Goal: Find specific page/section: Find specific page/section

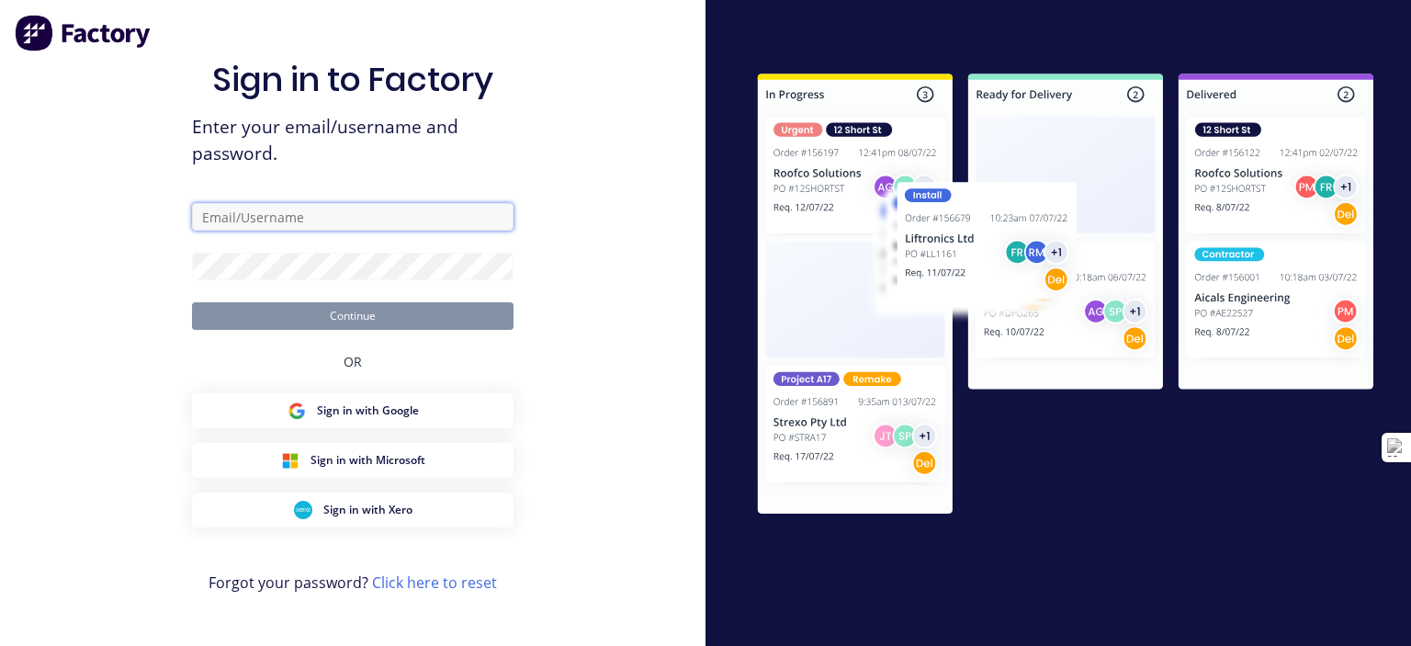
type input "[EMAIL_ADDRESS][DOMAIN_NAME]"
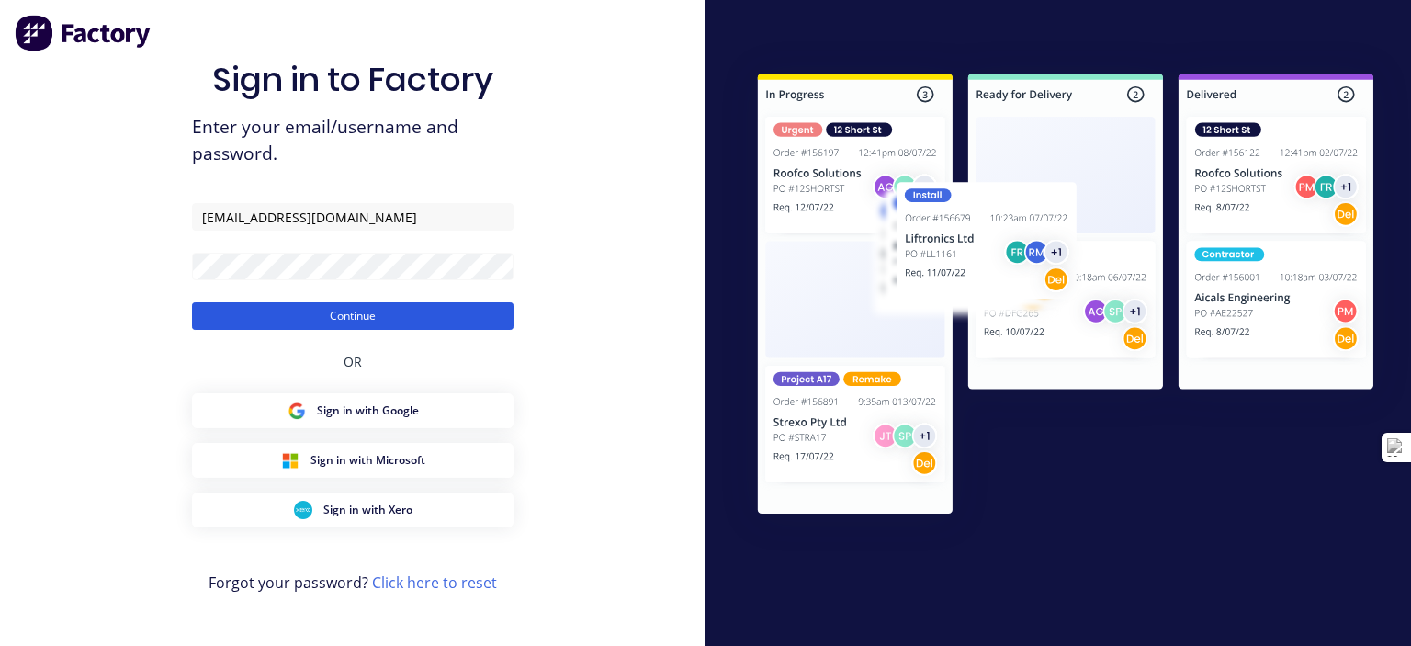
click at [417, 311] on button "Continue" at bounding box center [353, 316] width 322 height 28
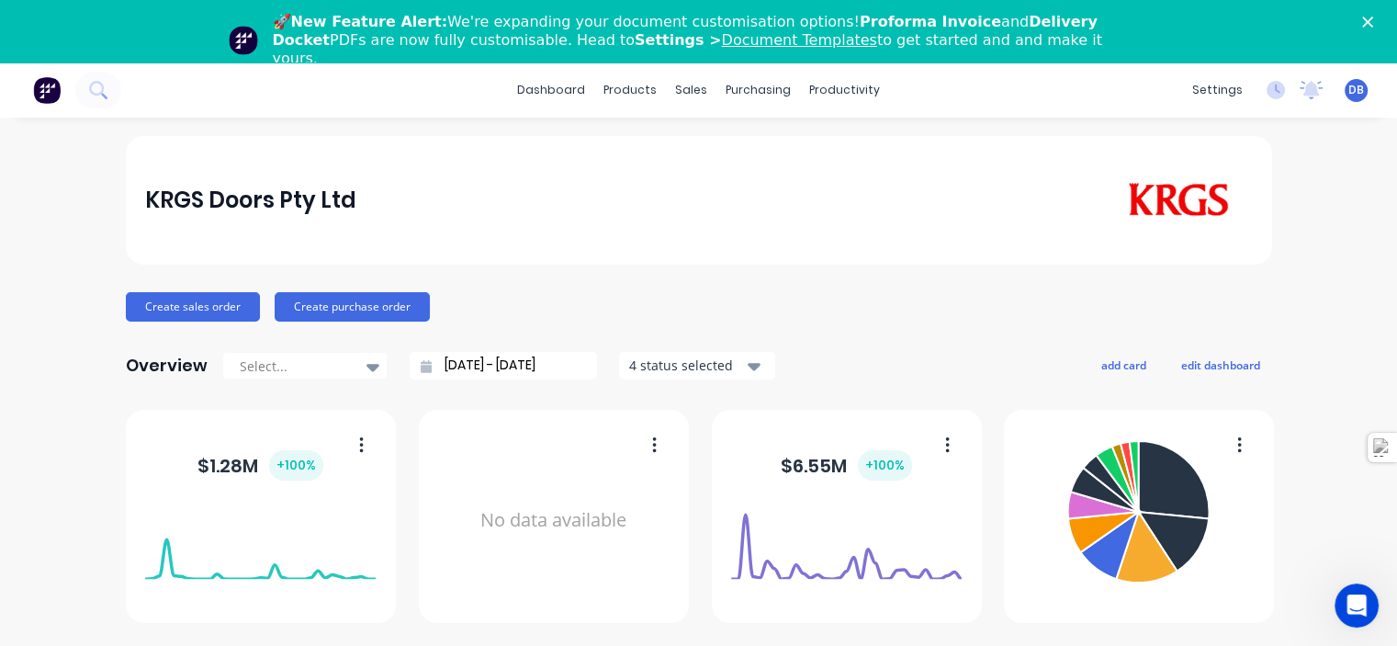
click at [1373, 17] on icon "Close" at bounding box center [1367, 22] width 11 height 11
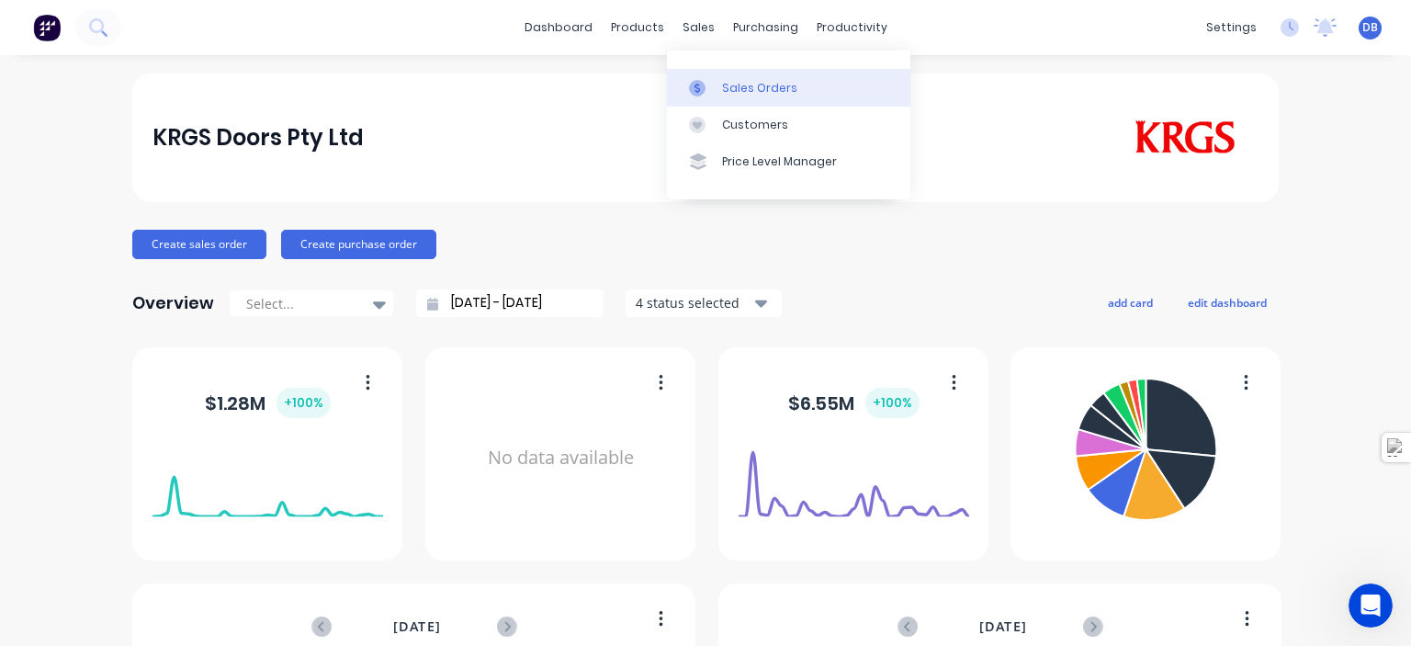
click at [728, 83] on div "Sales Orders" at bounding box center [759, 88] width 75 height 17
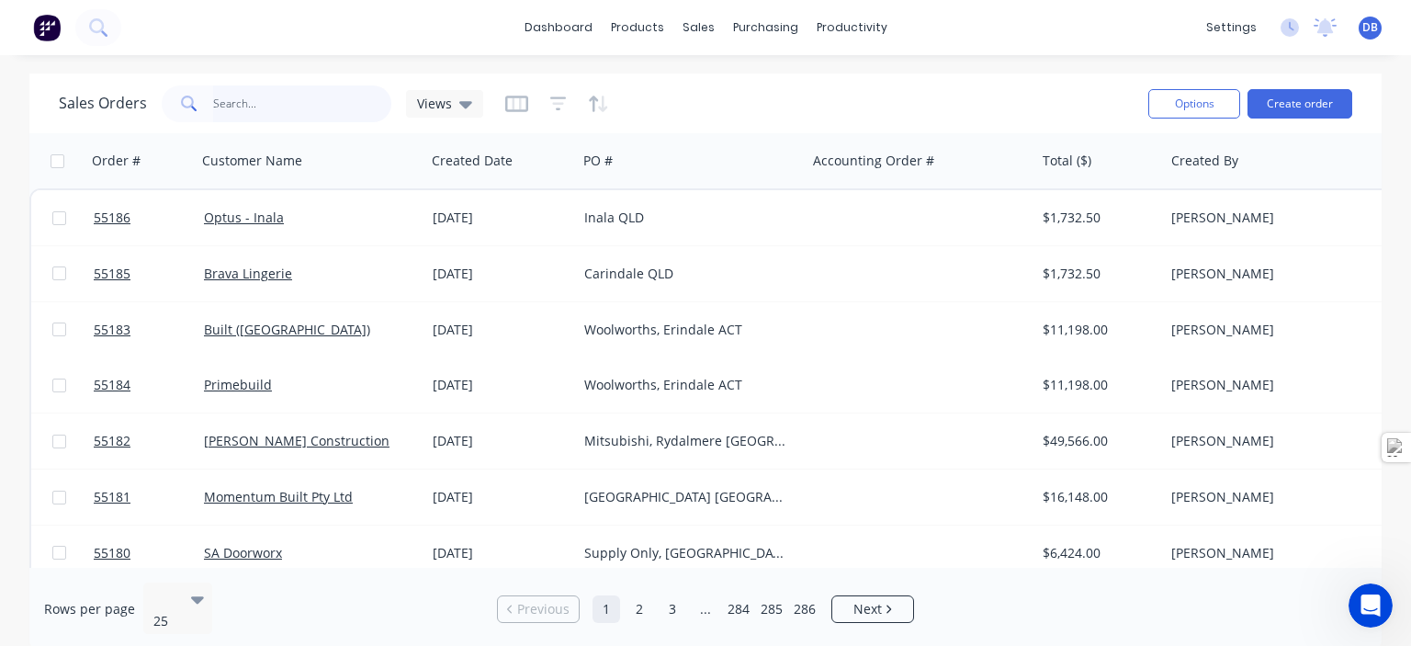
click at [299, 112] on input "text" at bounding box center [302, 103] width 179 height 37
type input "optical"
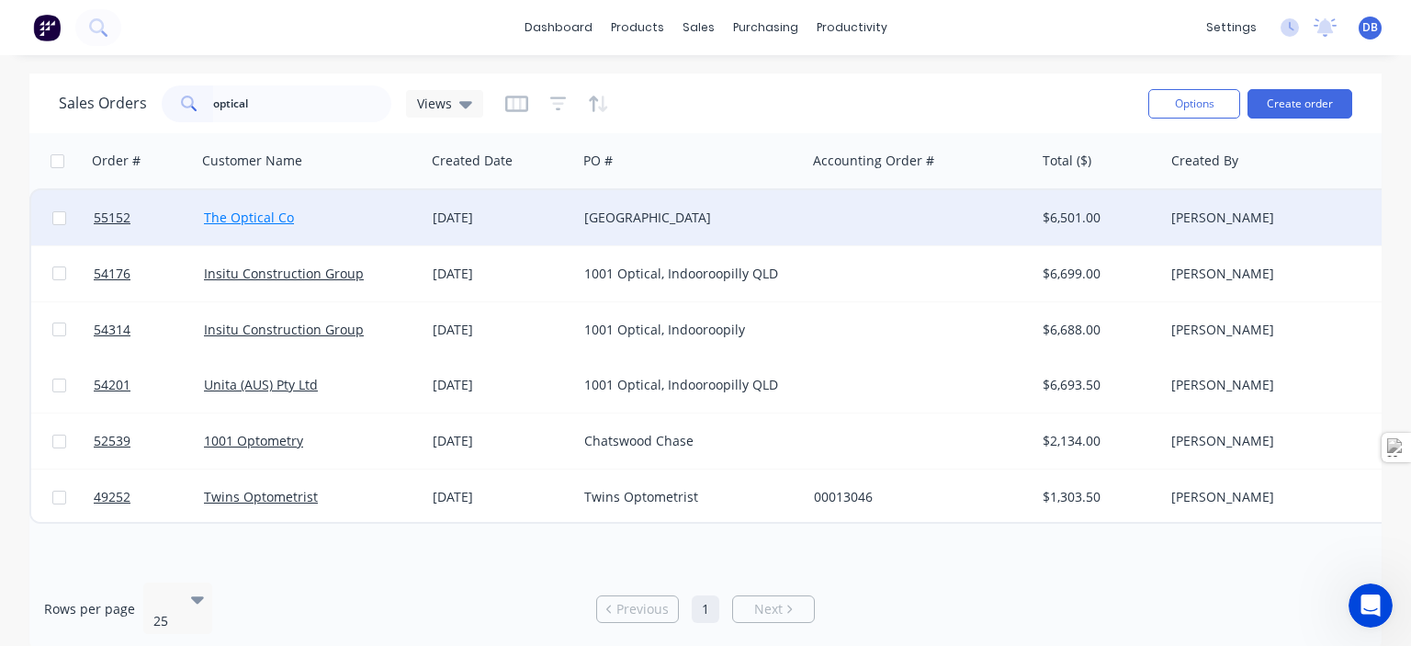
click at [226, 212] on link "The Optical Co" at bounding box center [249, 217] width 90 height 17
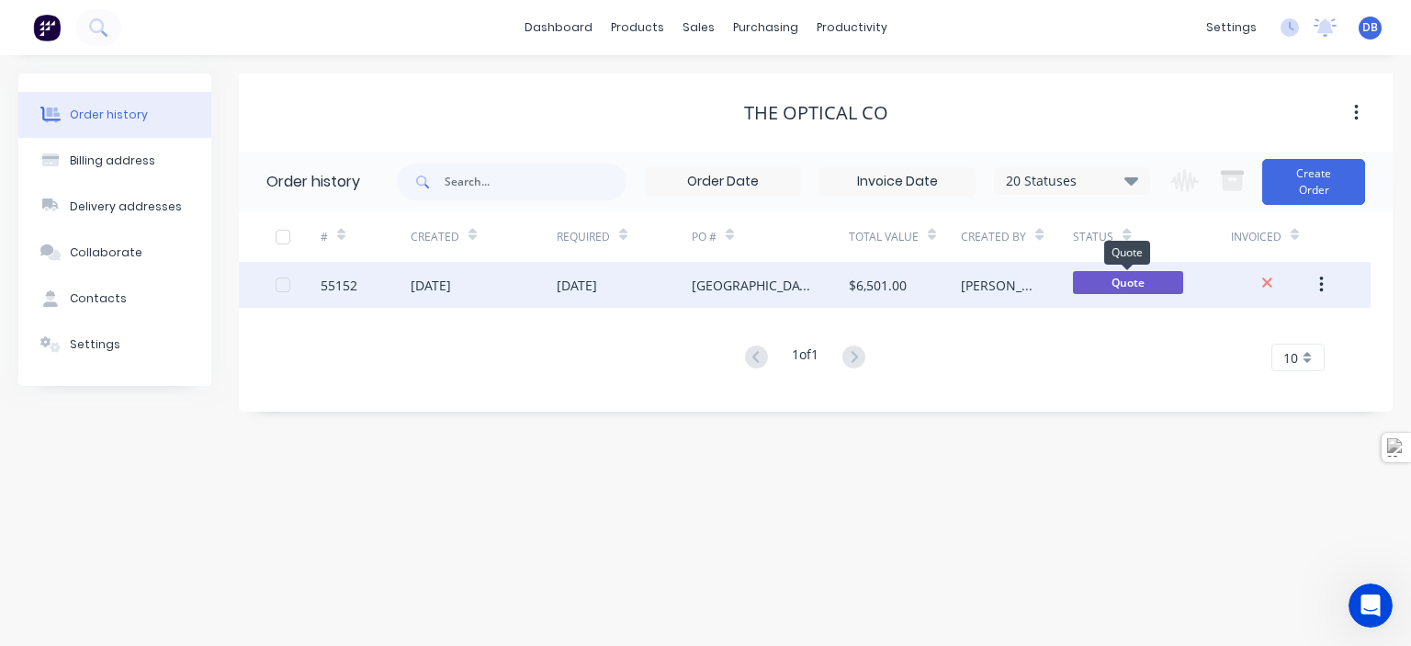
click at [1124, 284] on span "Quote" at bounding box center [1128, 282] width 110 height 23
